Goal: Task Accomplishment & Management: Use online tool/utility

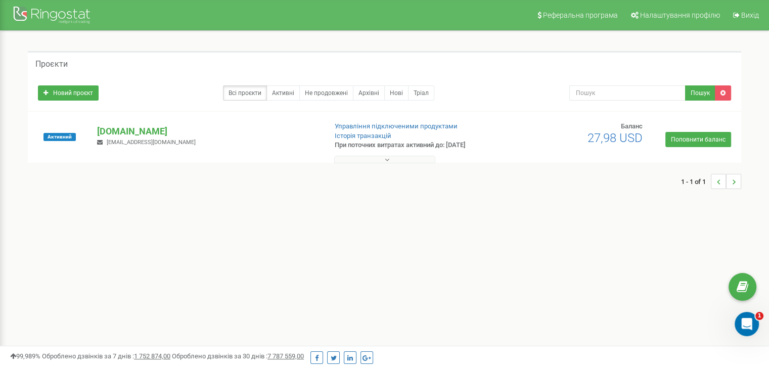
click at [288, 236] on div "Реферальна програма Налаштування профілю Вихід Проєкти Новий проєкт Всі проєкти…" at bounding box center [384, 303] width 769 height 606
click at [139, 134] on p "[DOMAIN_NAME]" at bounding box center [207, 131] width 221 height 13
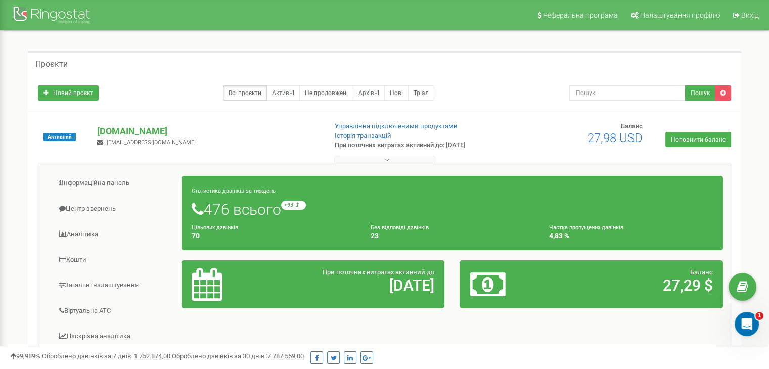
scroll to position [152, 0]
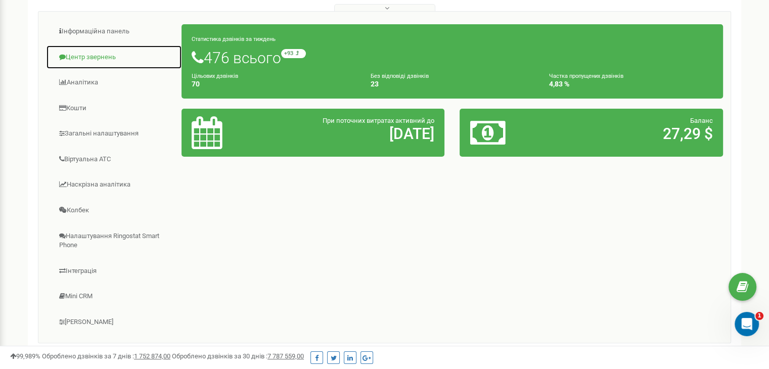
click at [92, 53] on link "Центр звернень" at bounding box center [114, 57] width 136 height 25
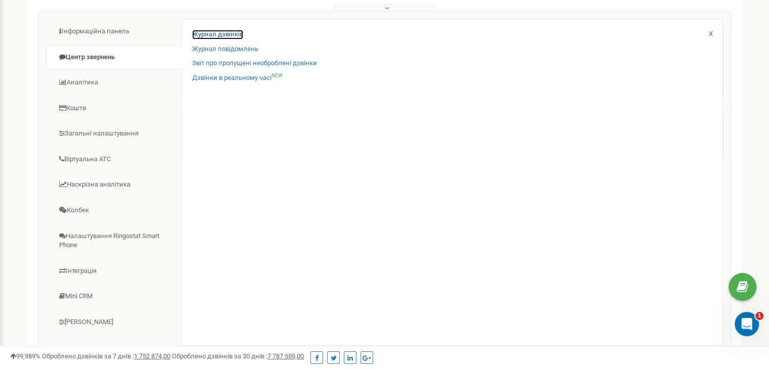
click at [232, 34] on link "Журнал дзвінків" at bounding box center [217, 35] width 51 height 10
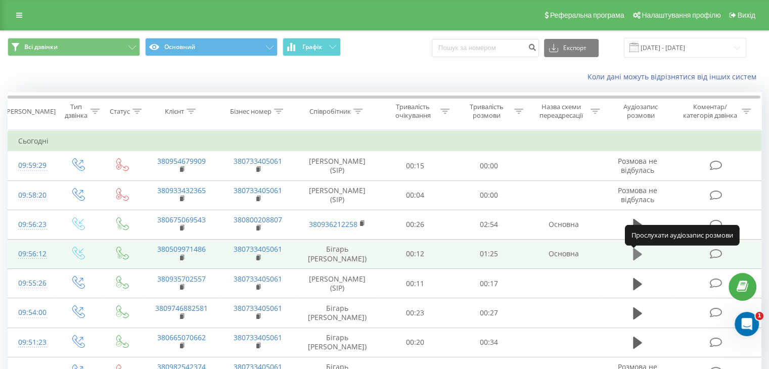
click at [637, 257] on icon at bounding box center [637, 254] width 9 height 12
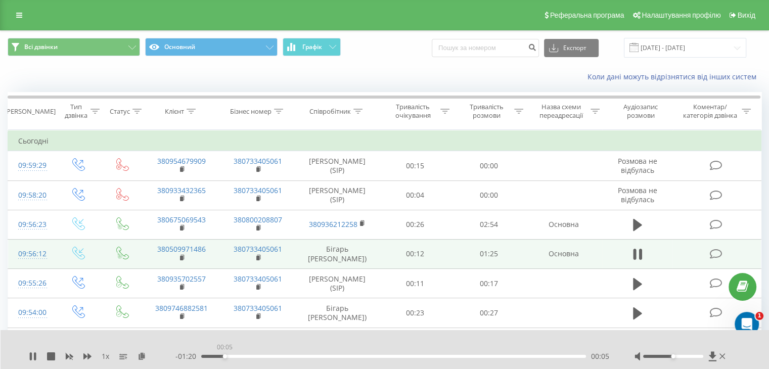
click at [224, 356] on div "00:05" at bounding box center [393, 356] width 385 height 3
click at [247, 355] on div "00:06" at bounding box center [393, 356] width 385 height 3
click at [237, 358] on div "- 01:10 00:14 00:14" at bounding box center [392, 356] width 434 height 10
click at [233, 354] on div "- 01:10 00:15 00:15" at bounding box center [392, 356] width 434 height 10
click at [232, 358] on div "- 01:09 00:15 00:15" at bounding box center [392, 356] width 434 height 10
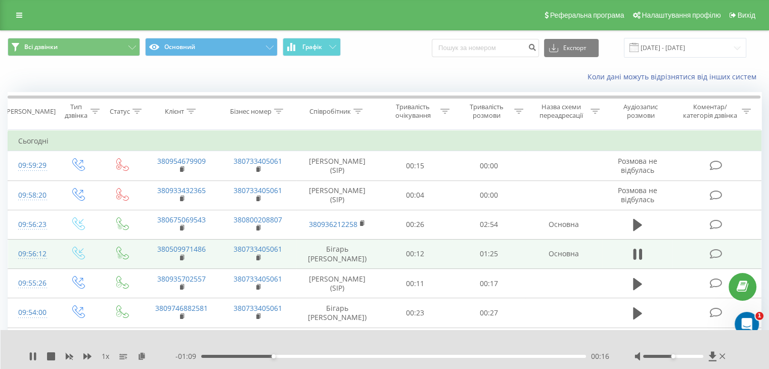
click at [230, 355] on div "00:16" at bounding box center [393, 356] width 385 height 3
click at [713, 355] on icon at bounding box center [712, 356] width 8 height 10
click at [342, 354] on div "- 01:02 00:22 00:22" at bounding box center [392, 356] width 434 height 10
click at [346, 355] on div "00:32" at bounding box center [393, 356] width 385 height 3
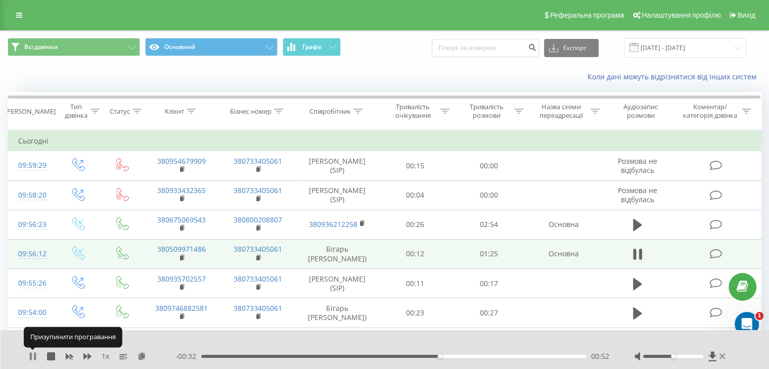
click at [33, 354] on icon at bounding box center [33, 356] width 8 height 8
click at [711, 354] on icon at bounding box center [712, 356] width 8 height 10
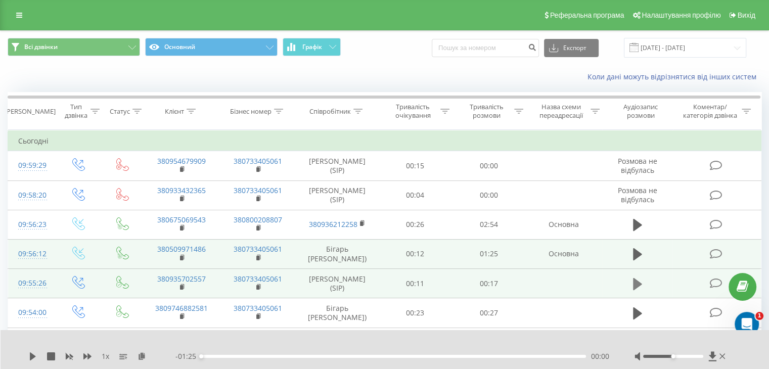
click at [633, 290] on icon at bounding box center [637, 283] width 9 height 12
click at [708, 358] on icon at bounding box center [712, 356] width 9 height 10
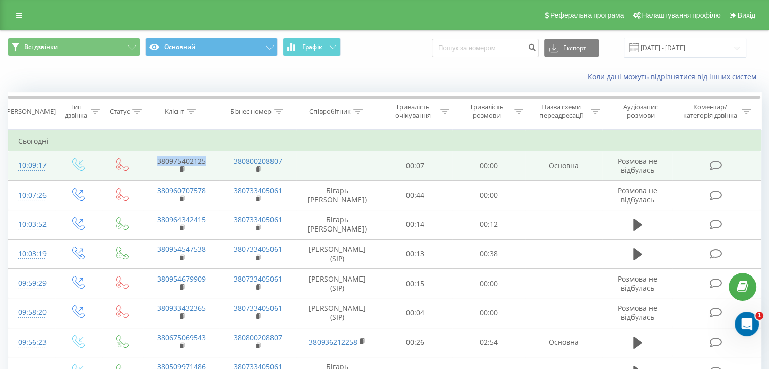
drag, startPoint x: 210, startPoint y: 159, endPoint x: 158, endPoint y: 159, distance: 51.5
click at [158, 159] on td "380975402125" at bounding box center [181, 165] width 76 height 29
click at [212, 174] on td "380975402125" at bounding box center [181, 165] width 76 height 29
